Goal: Find specific page/section: Find specific page/section

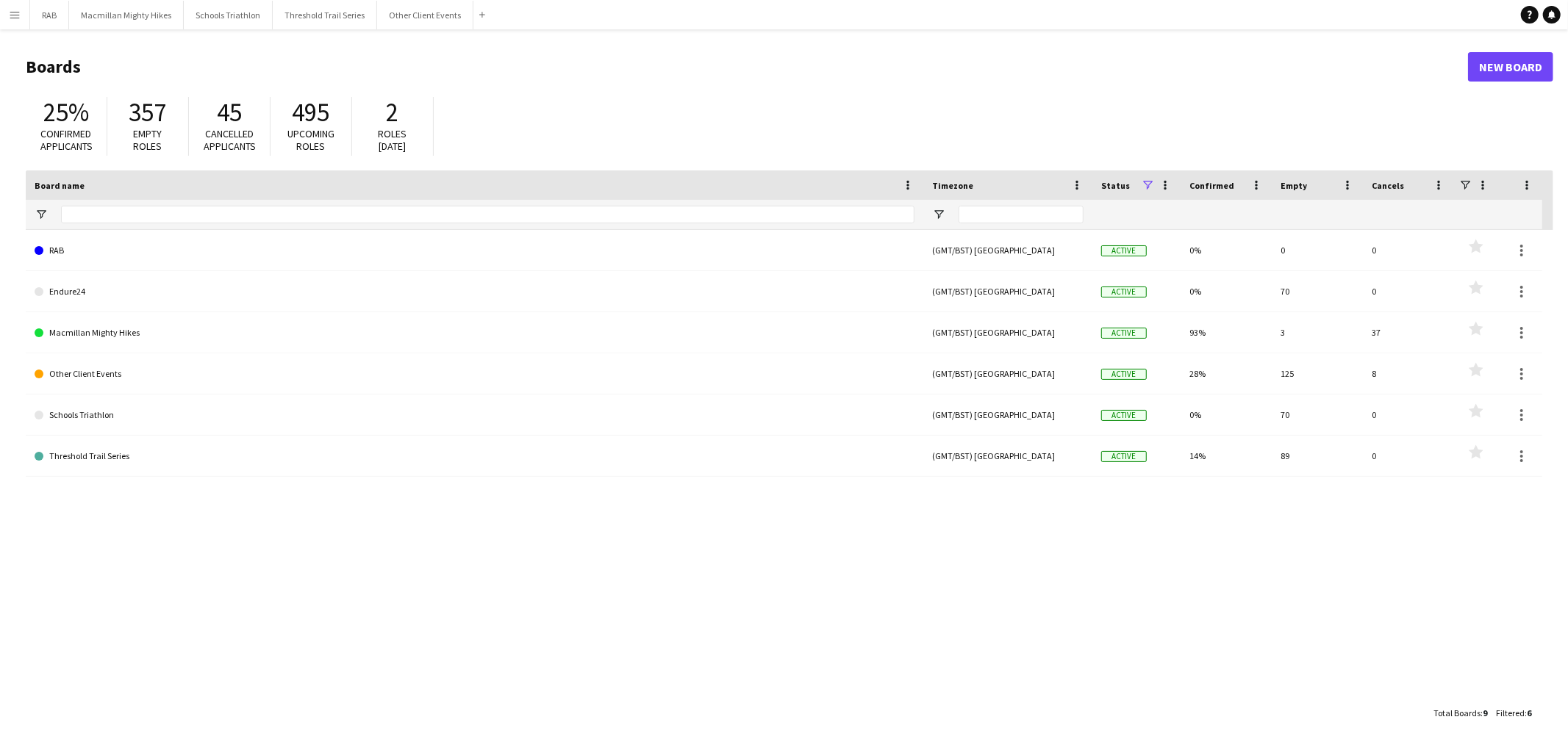
click at [10, 19] on app-icon "Menu" at bounding box center [14, 14] width 11 height 11
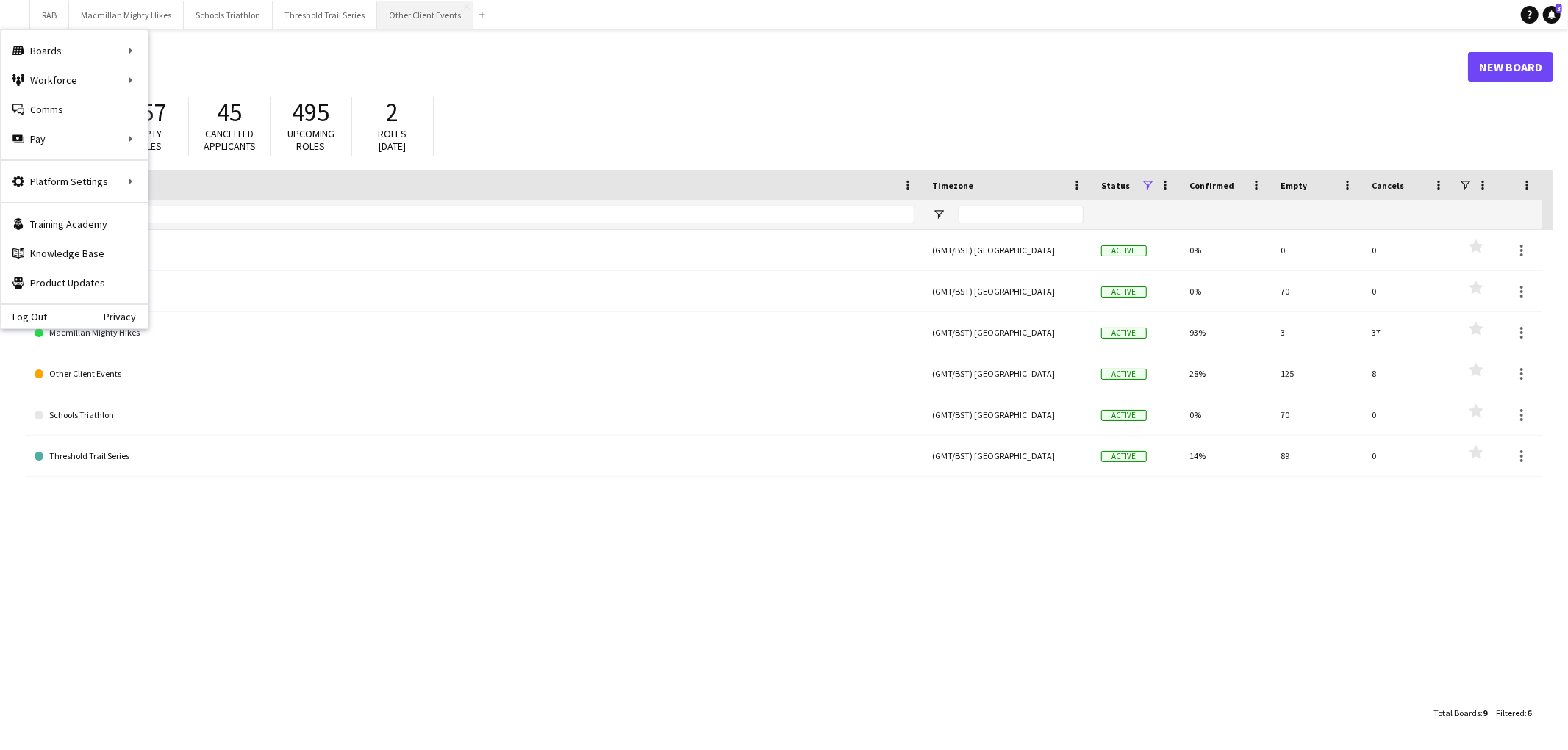
click at [415, 22] on button "Other Client Events Close" at bounding box center [425, 15] width 96 height 28
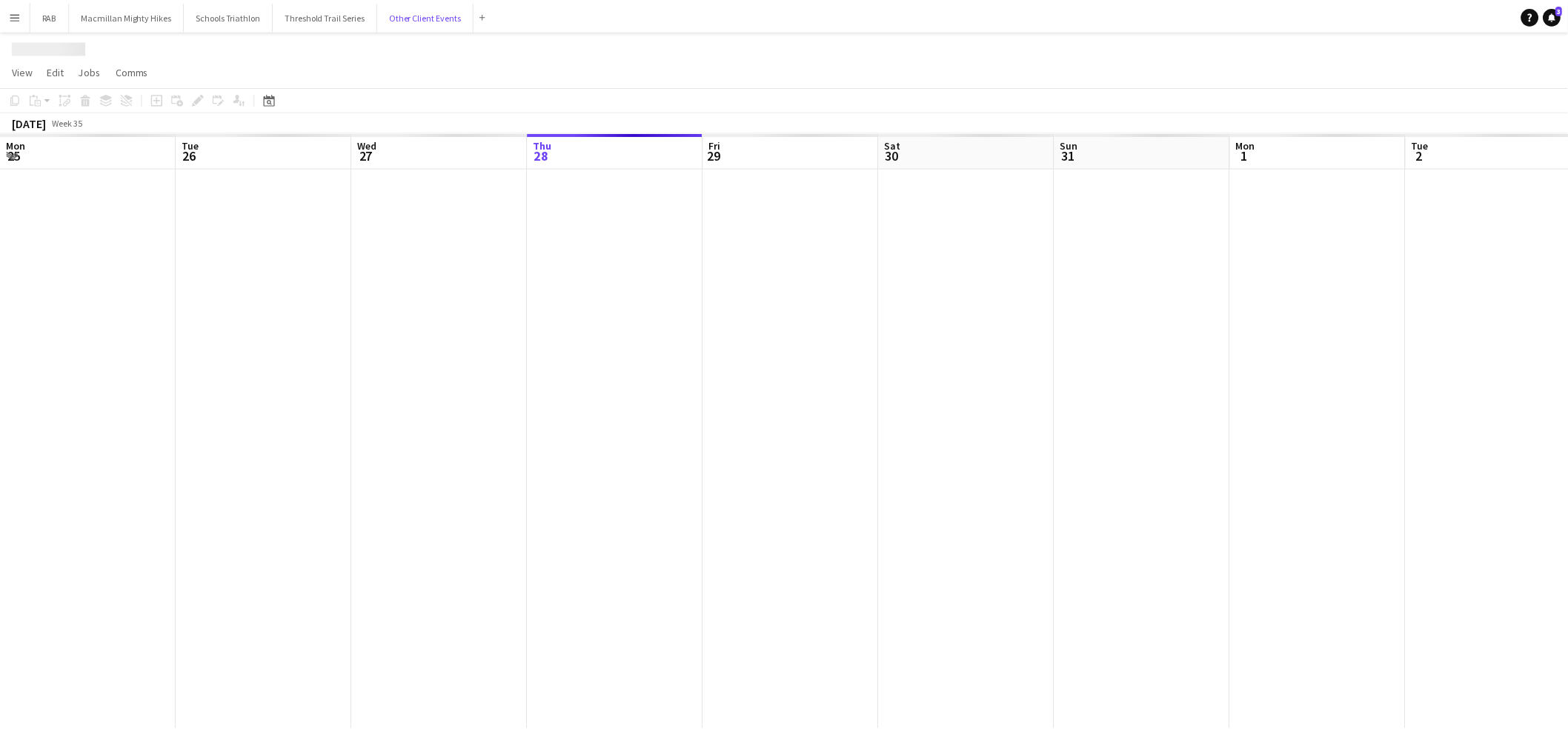
scroll to position [0, 353]
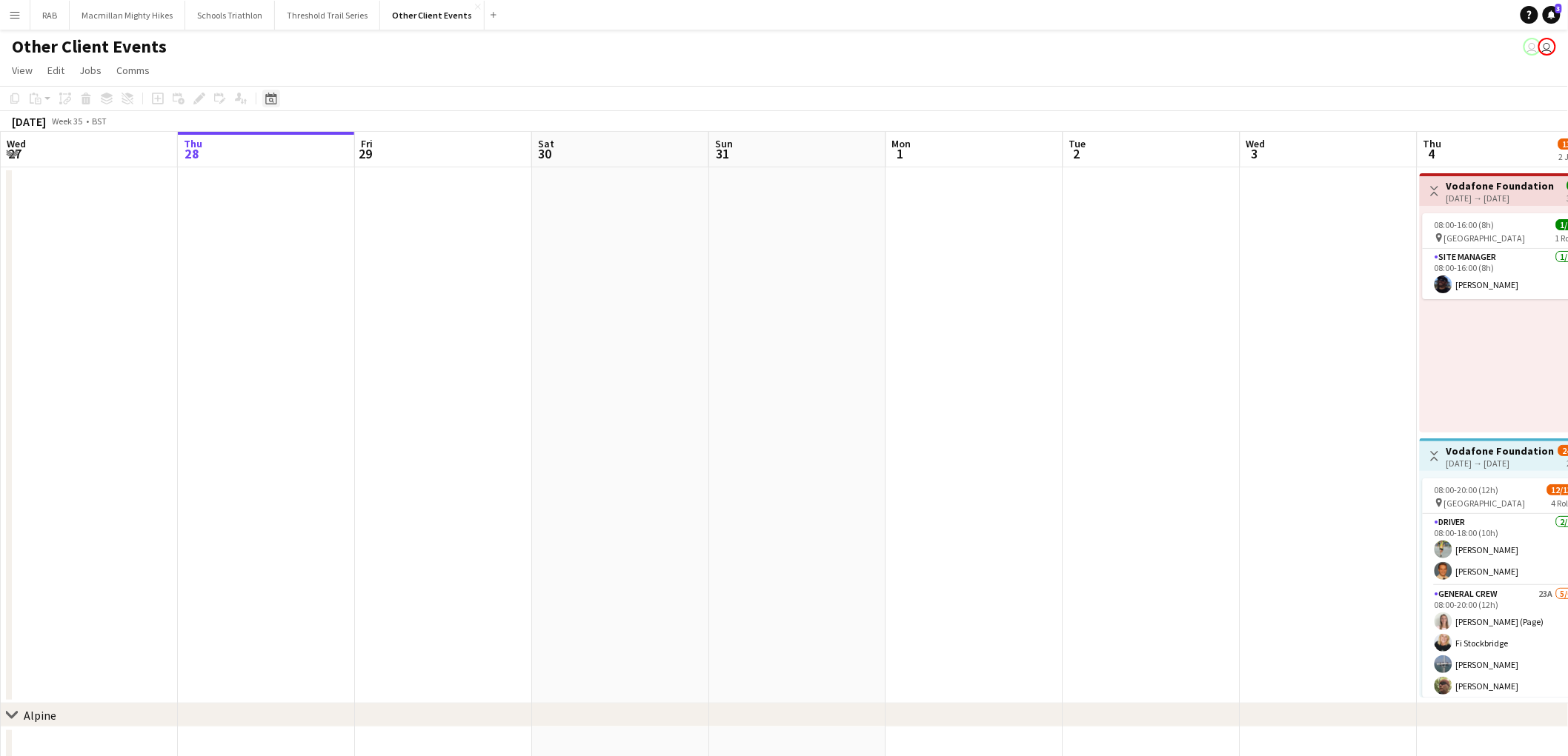
click at [272, 99] on icon "Date picker" at bounding box center [271, 98] width 12 height 12
click at [388, 149] on span "Next month" at bounding box center [390, 149] width 29 height 29
click at [368, 219] on span "6" at bounding box center [370, 226] width 18 height 18
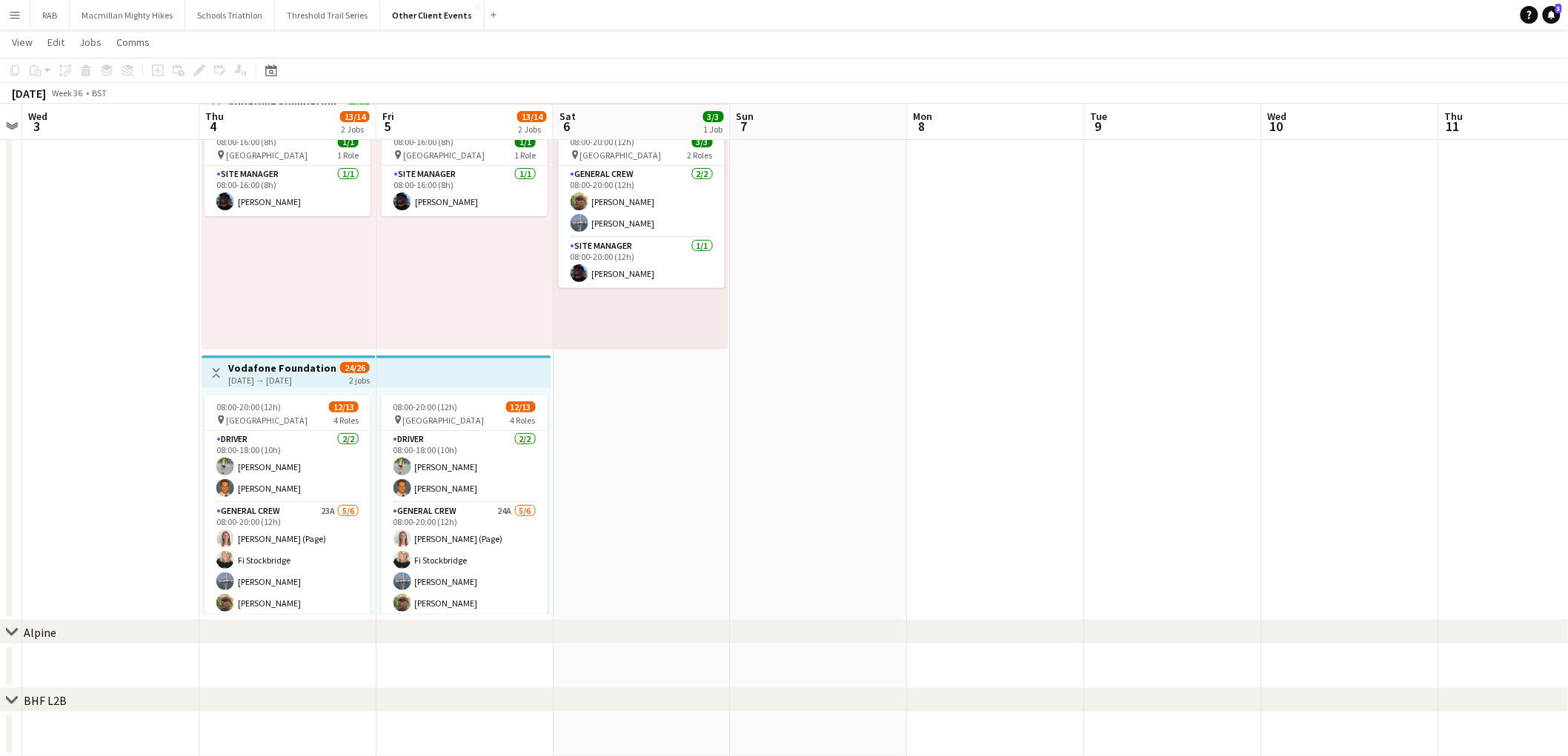
scroll to position [82, 0]
